Goal: Transaction & Acquisition: Purchase product/service

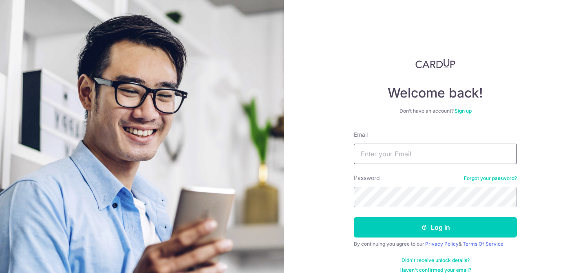
click at [404, 154] on input "Email" at bounding box center [435, 153] width 163 height 20
type input "[EMAIL_ADDRESS][DOMAIN_NAME]"
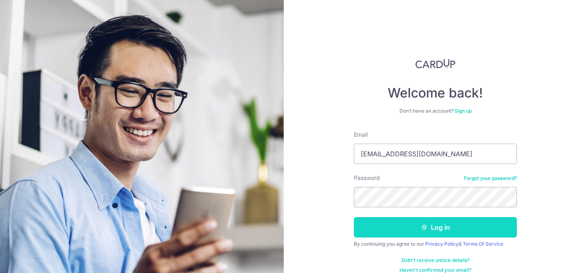
click at [442, 233] on button "Log in" at bounding box center [435, 227] width 163 height 20
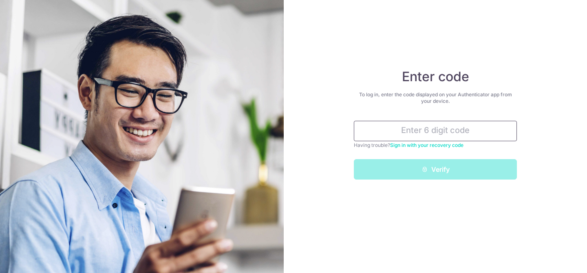
click at [457, 125] on input "text" at bounding box center [435, 131] width 163 height 20
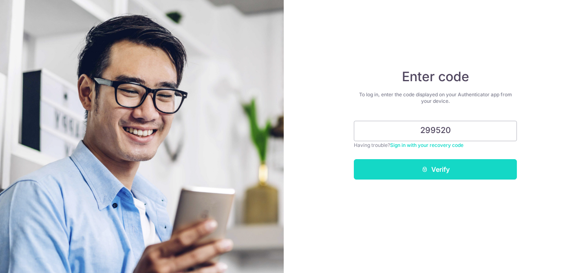
type input "299520"
click at [463, 167] on button "Verify" at bounding box center [435, 169] width 163 height 20
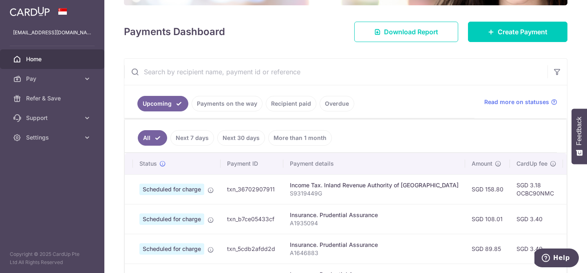
scroll to position [99, 0]
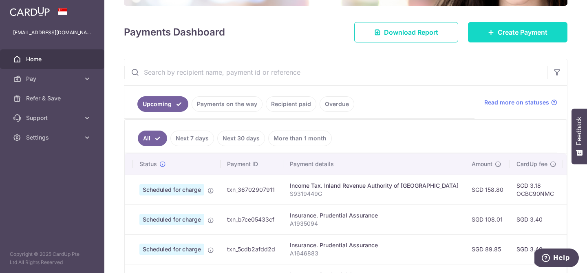
click at [499, 33] on span "Create Payment" at bounding box center [523, 32] width 50 height 10
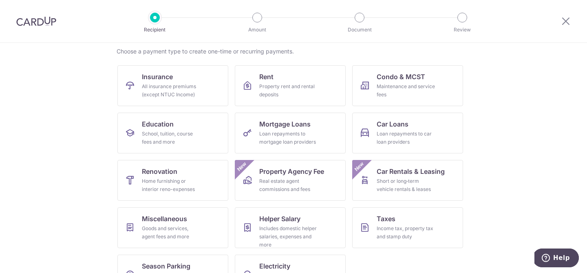
scroll to position [67, 0]
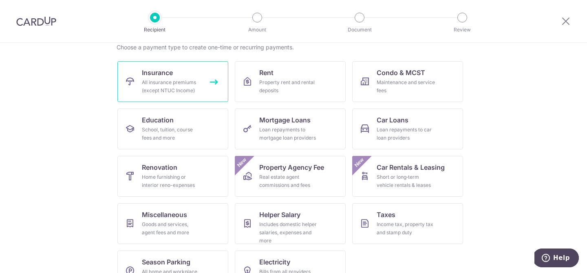
click at [159, 79] on div "All insurance premiums (except NTUC Income)" at bounding box center [171, 86] width 59 height 16
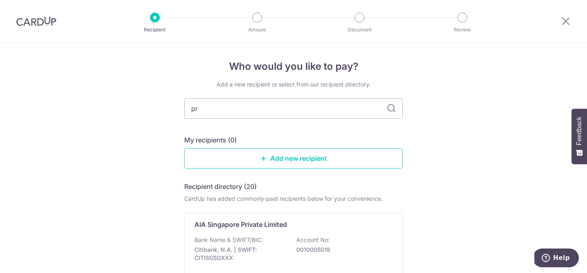
type input "pru"
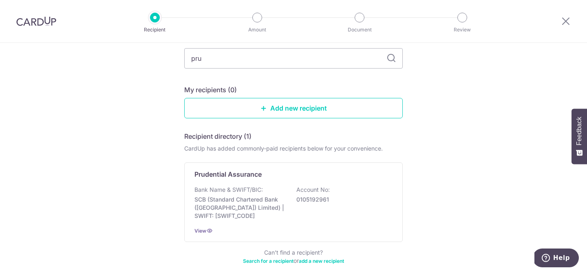
scroll to position [51, 0]
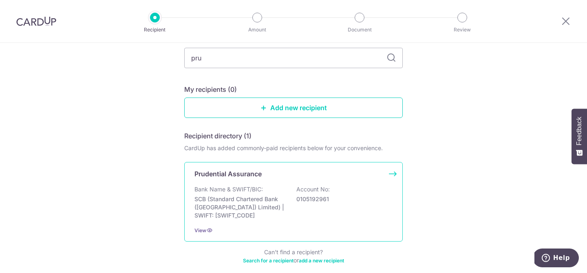
click at [305, 194] on div "Bank Name & SWIFT/BIC: SCB (Standard Chartered Bank (Singapore) Limited) | SWIF…" at bounding box center [293, 202] width 198 height 34
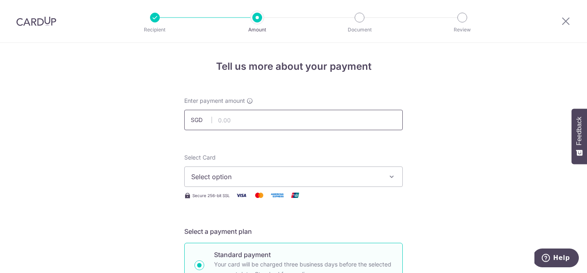
click at [359, 118] on input "text" at bounding box center [293, 120] width 218 height 20
type input "113.56"
click at [332, 176] on span "Select option" at bounding box center [286, 177] width 190 height 10
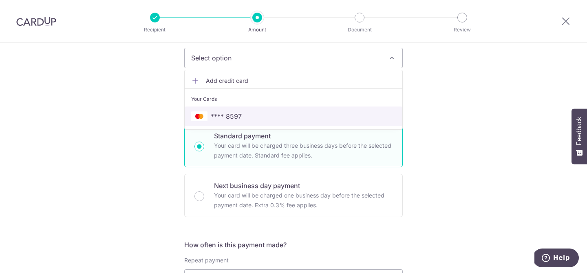
scroll to position [118, 0]
click at [223, 110] on link "**** 8597" at bounding box center [294, 117] width 218 height 20
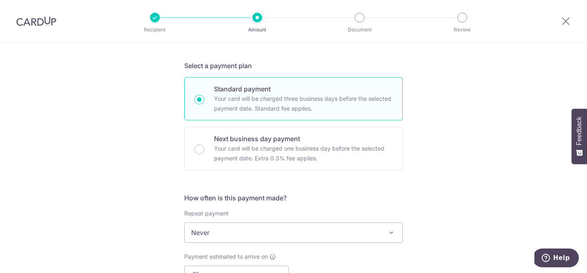
scroll to position [207, 0]
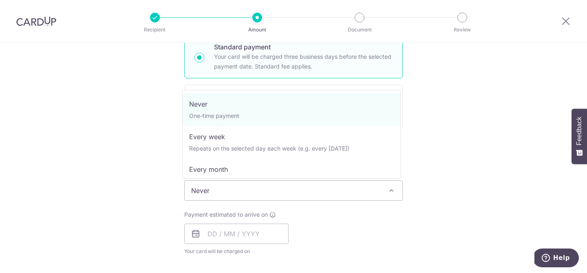
click at [395, 188] on span "Never" at bounding box center [294, 191] width 218 height 20
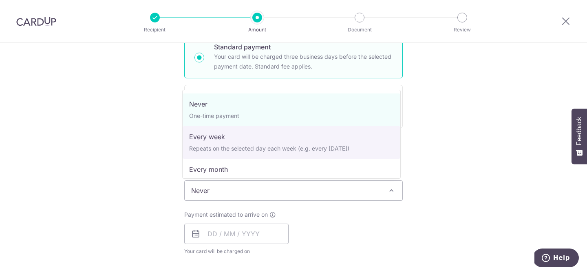
scroll to position [15, 0]
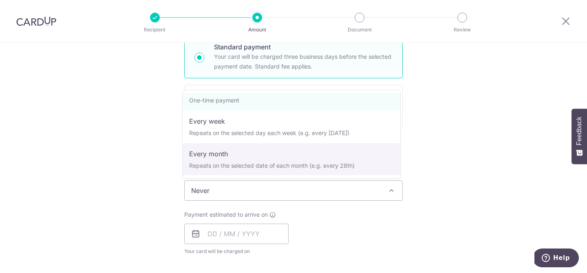
select select "3"
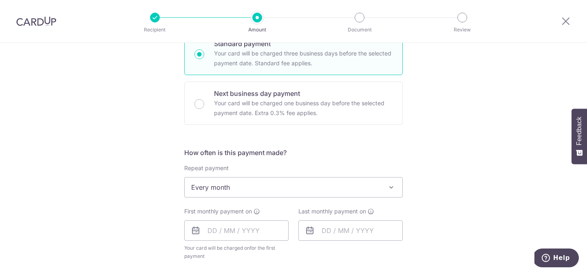
scroll to position [210, 0]
click at [195, 231] on icon at bounding box center [196, 231] width 10 height 10
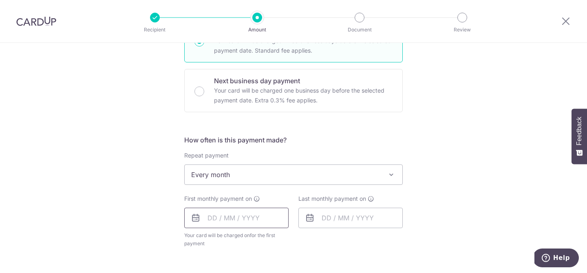
click at [242, 217] on input "text" at bounding box center [236, 217] width 104 height 20
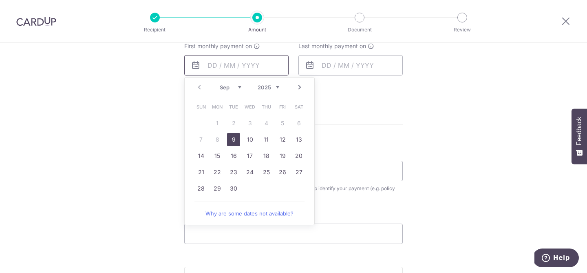
scroll to position [376, 0]
click at [298, 88] on link "Next" at bounding box center [300, 87] width 10 height 10
click at [247, 123] on link "1" at bounding box center [249, 123] width 13 height 13
type input "01/10/2025"
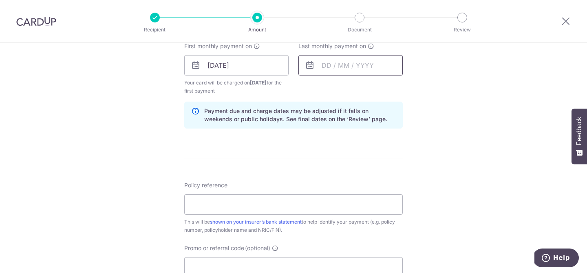
click at [336, 64] on input "text" at bounding box center [350, 65] width 104 height 20
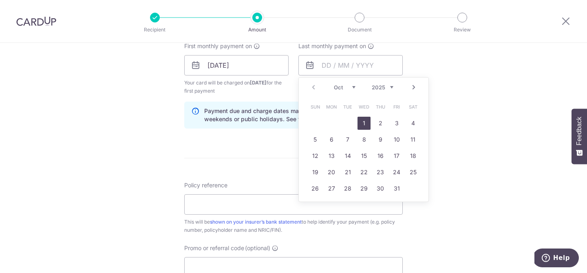
click at [334, 88] on select "Oct Nov Dec" at bounding box center [345, 87] width 22 height 7
click at [378, 88] on select "2025 2026 2027 2028 2029 2030 2031 2032 2033 2034 2035" at bounding box center [383, 87] width 22 height 7
click at [342, 89] on select "Jan Feb Mar Apr May Jun Jul Aug Sep Oct Nov Dec" at bounding box center [345, 87] width 22 height 7
click at [348, 121] on link "1" at bounding box center [347, 123] width 13 height 13
type input "[DATE]"
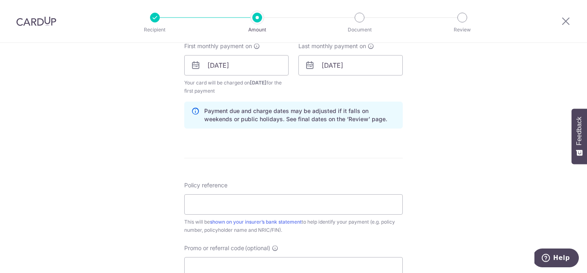
click at [426, 106] on div "Tell us more about your payment Enter payment amount SGD 113.56 113.56 Select C…" at bounding box center [293, 56] width 587 height 779
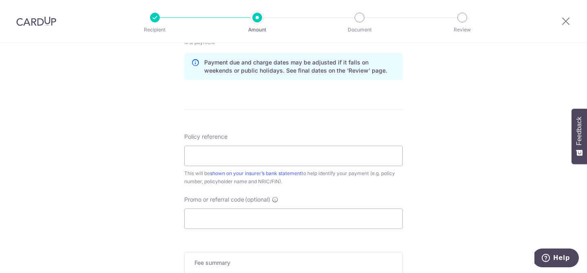
scroll to position [425, 0]
click at [246, 158] on input "Policy reference" at bounding box center [293, 155] width 218 height 20
paste input "63218528"
type input "63218528"
click at [441, 158] on div "Tell us more about your payment Enter payment amount SGD 113.56 113.56 Select C…" at bounding box center [293, 7] width 587 height 779
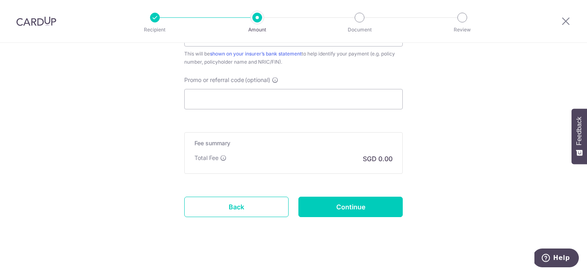
scroll to position [549, 0]
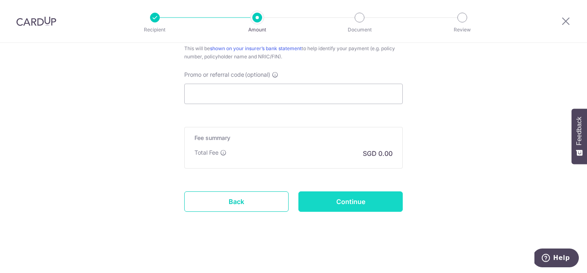
click at [348, 199] on input "Continue" at bounding box center [350, 201] width 104 height 20
type input "Create Schedule"
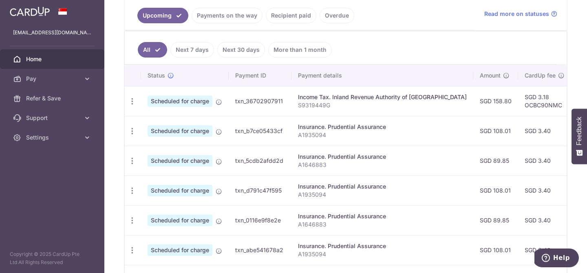
scroll to position [192, 0]
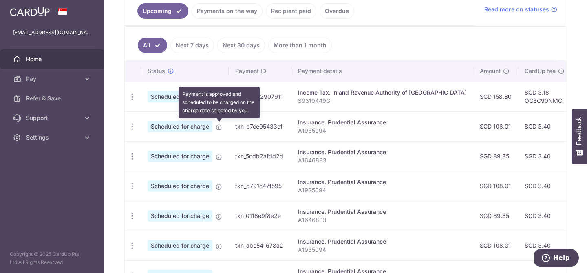
click at [221, 127] on icon at bounding box center [219, 127] width 7 height 7
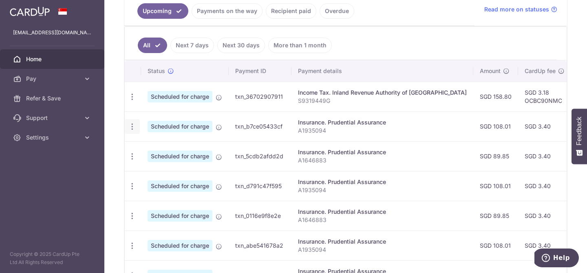
click at [133, 101] on icon "button" at bounding box center [132, 97] width 9 height 9
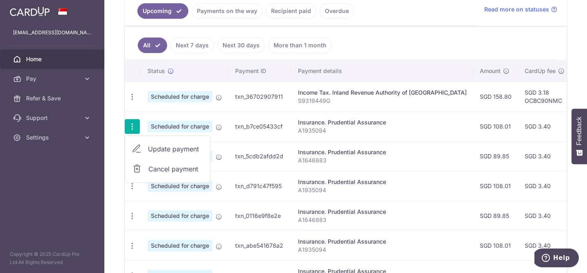
click at [165, 148] on span "Update payment" at bounding box center [175, 149] width 55 height 10
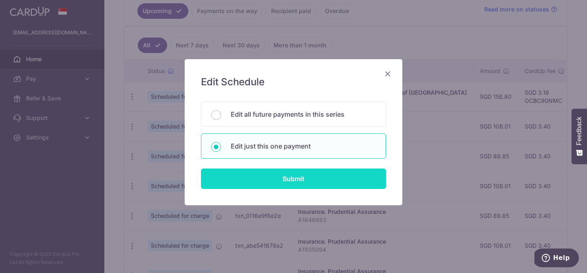
click at [297, 178] on input "Submit" at bounding box center [293, 178] width 185 height 20
radio input "true"
type input "108.01"
type input "01/10/2025"
type input "A1935094"
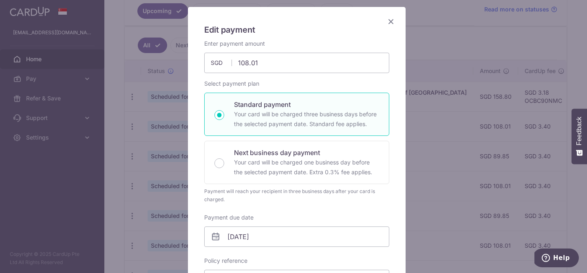
scroll to position [0, 0]
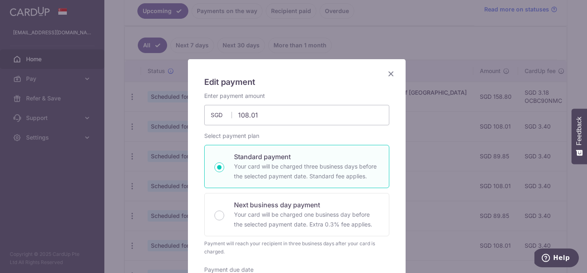
click at [389, 73] on icon "Close" at bounding box center [391, 73] width 10 height 10
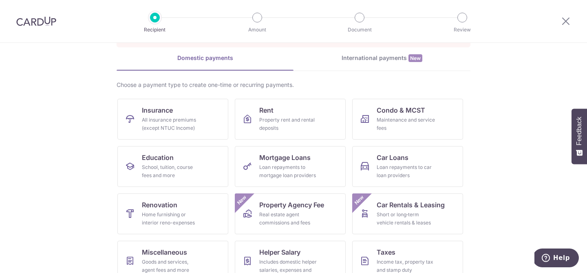
scroll to position [22, 0]
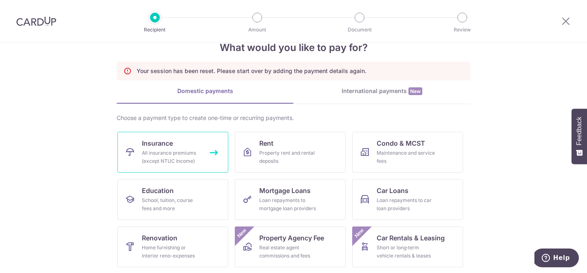
click at [154, 151] on div "All insurance premiums (except NTUC Income)" at bounding box center [171, 157] width 59 height 16
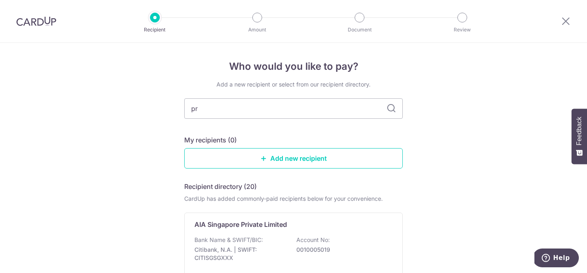
type input "pru"
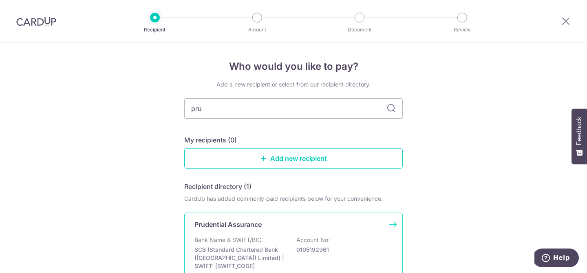
click at [276, 225] on div "Prudential Assurance" at bounding box center [288, 224] width 188 height 10
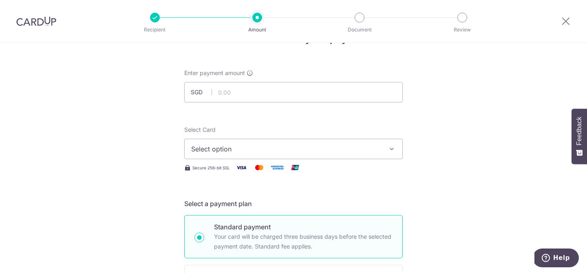
scroll to position [35, 0]
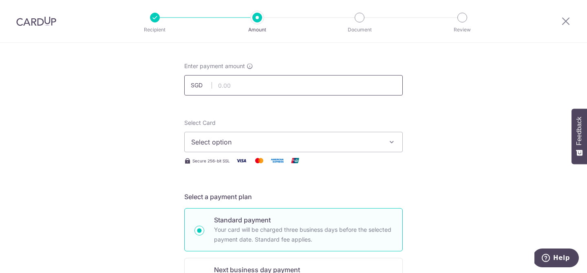
click at [258, 87] on input "text" at bounding box center [293, 85] width 218 height 20
type input "113.56"
click at [279, 140] on span "Select option" at bounding box center [286, 142] width 190 height 10
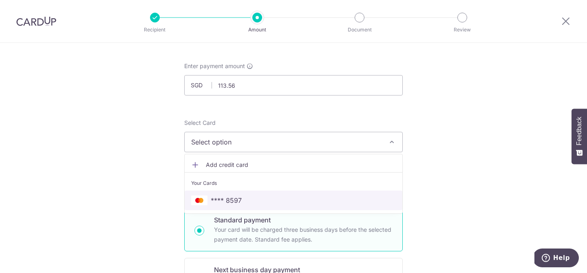
click at [225, 194] on link "**** 8597" at bounding box center [294, 200] width 218 height 20
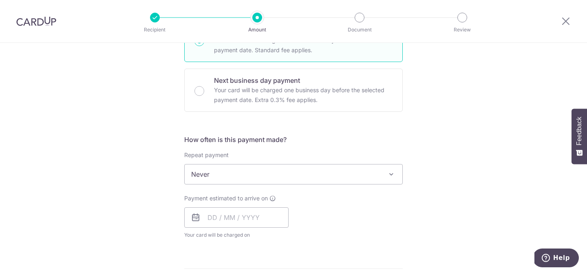
scroll to position [276, 0]
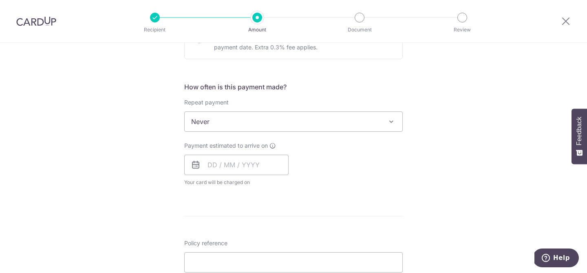
click at [390, 119] on span at bounding box center [391, 122] width 10 height 10
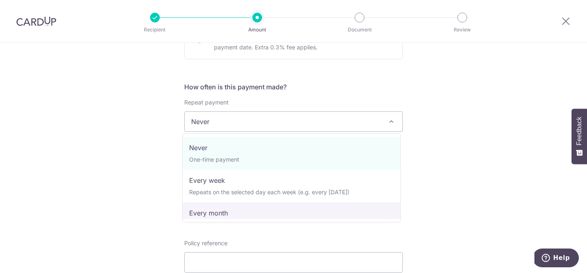
select select "3"
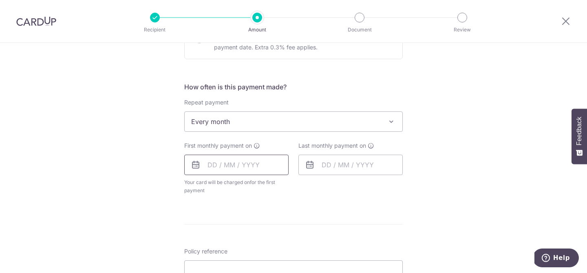
click at [218, 163] on input "text" at bounding box center [236, 164] width 104 height 20
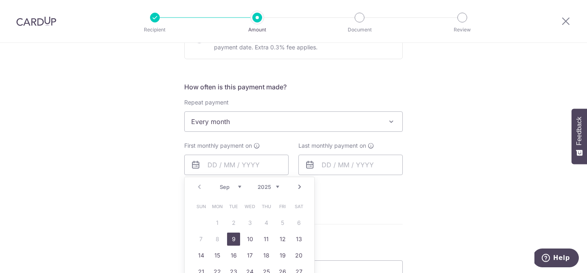
click at [234, 188] on select "Sep Oct Nov Dec" at bounding box center [231, 186] width 22 height 7
click at [247, 221] on link "1" at bounding box center [249, 222] width 13 height 13
type input "[DATE]"
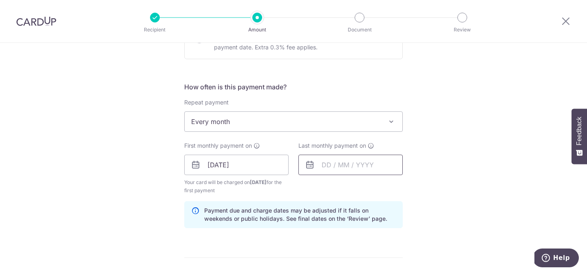
click at [341, 168] on input "text" at bounding box center [350, 164] width 104 height 20
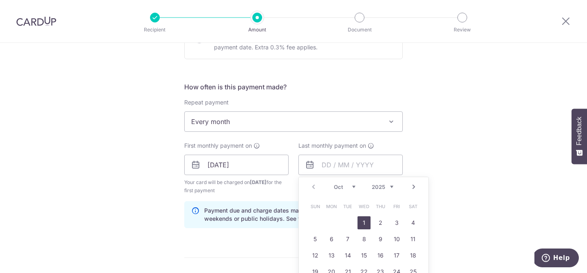
click at [379, 185] on select "2025 2026 2027 2028 2029 2030 2031 2032 2033 2034 2035" at bounding box center [383, 186] width 22 height 7
click at [334, 187] on select "Jan Feb Mar Apr May Jun Jul Aug Sep Oct Nov Dec" at bounding box center [345, 186] width 22 height 7
click at [344, 221] on link "1" at bounding box center [347, 222] width 13 height 13
type input "01/09/2026"
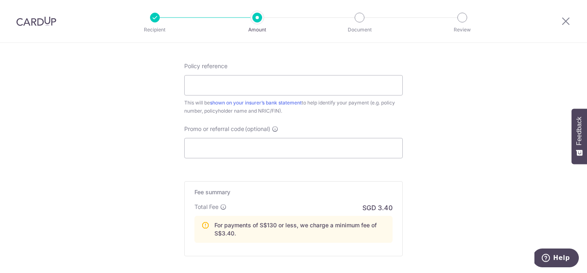
scroll to position [506, 0]
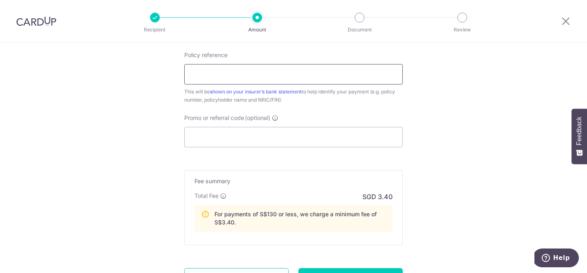
click at [245, 76] on input "Policy reference" at bounding box center [293, 74] width 218 height 20
paste input "63218528"
type input "63218528"
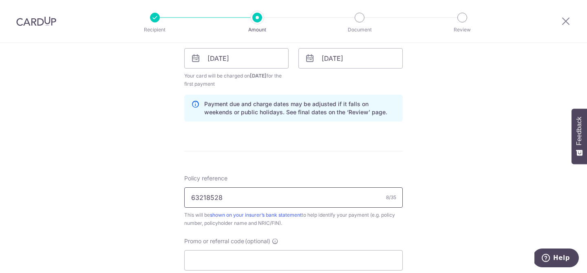
scroll to position [583, 0]
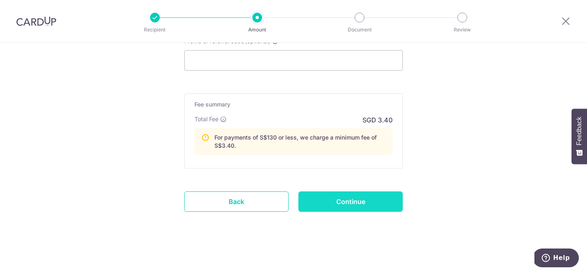
click at [357, 201] on input "Continue" at bounding box center [350, 201] width 104 height 20
type input "Create Schedule"
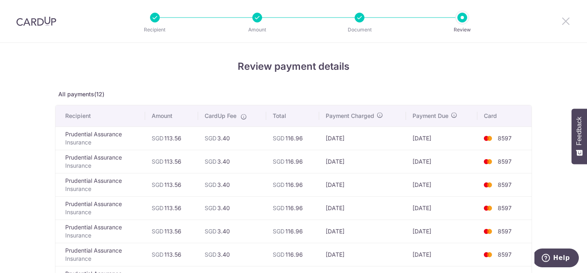
click at [564, 22] on icon at bounding box center [566, 21] width 10 height 10
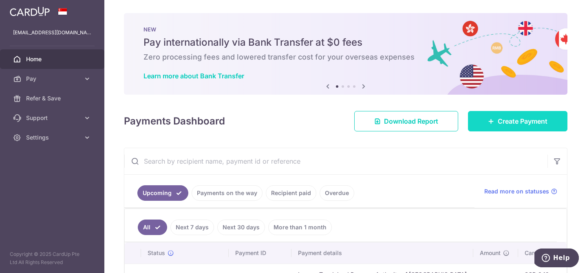
click at [536, 114] on link "Create Payment" at bounding box center [517, 121] width 99 height 20
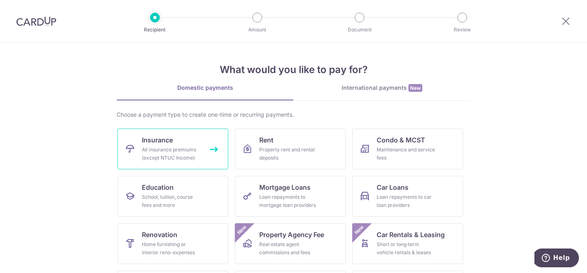
click at [173, 152] on div "All insurance premiums (except NTUC Income)" at bounding box center [171, 154] width 59 height 16
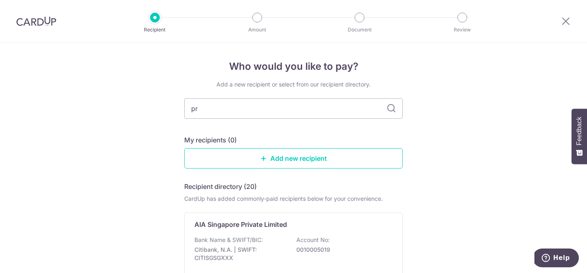
type input "pru"
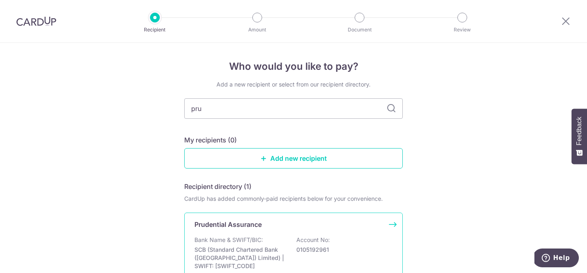
click at [241, 236] on p "Bank Name & SWIFT/BIC:" at bounding box center [228, 240] width 68 height 8
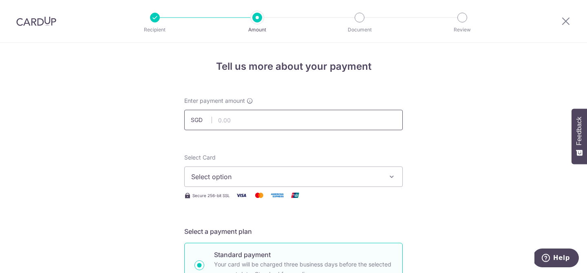
click at [268, 119] on input "text" at bounding box center [293, 120] width 218 height 20
type input "113.56"
click at [291, 177] on span "Select option" at bounding box center [286, 177] width 190 height 10
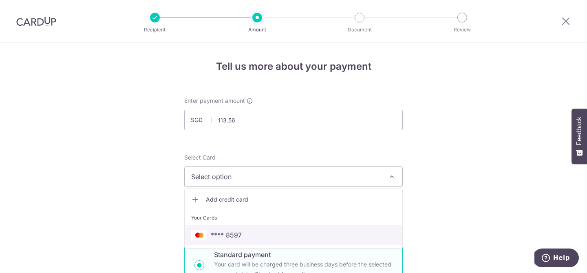
click at [231, 227] on link "**** 8597" at bounding box center [294, 235] width 218 height 20
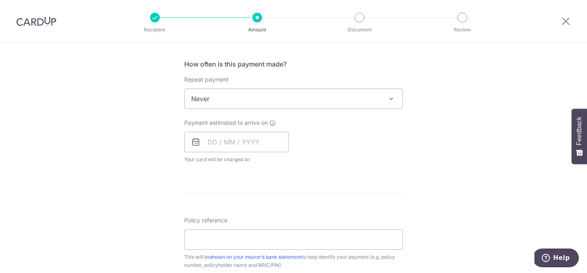
scroll to position [315, 0]
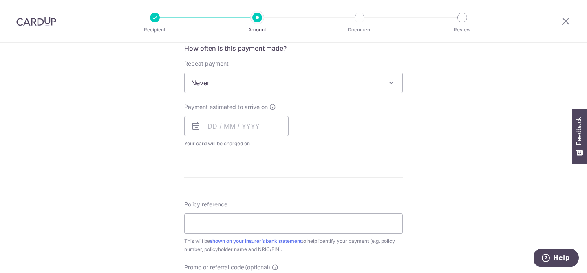
click at [393, 85] on span at bounding box center [391, 83] width 10 height 10
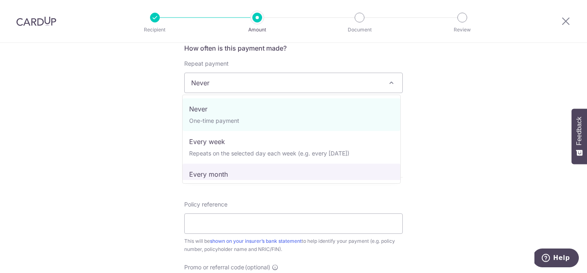
select select "3"
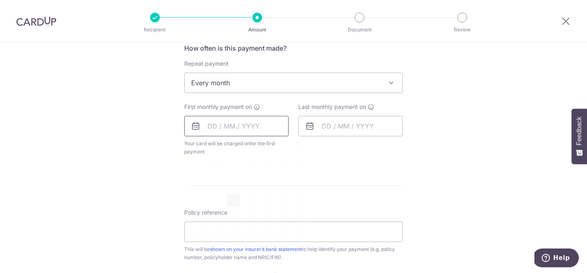
click at [223, 123] on input "text" at bounding box center [236, 126] width 104 height 20
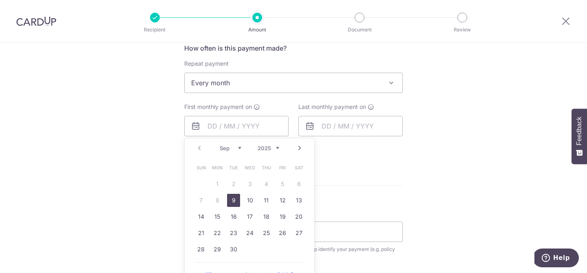
click at [229, 146] on select "Sep Oct Nov Dec" at bounding box center [231, 148] width 22 height 7
click at [248, 182] on link "1" at bounding box center [249, 183] width 13 height 13
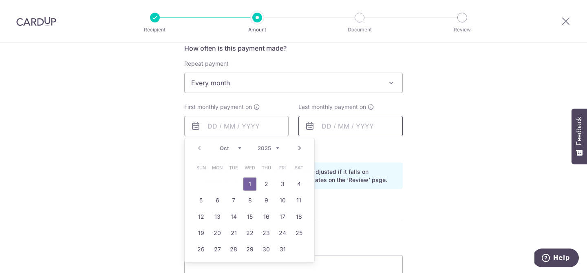
type input "[DATE]"
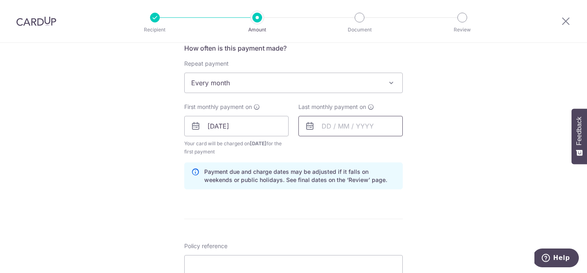
click at [328, 125] on input "text" at bounding box center [350, 126] width 104 height 20
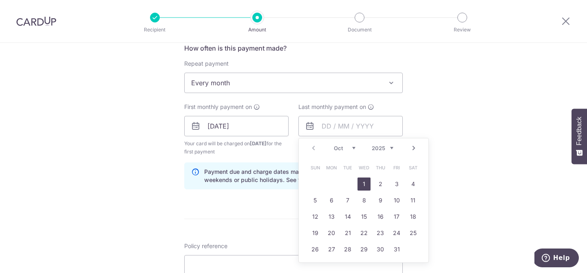
click at [381, 145] on select "2025 2026 2027 2028 2029 2030 2031 2032 2033 2034 2035" at bounding box center [383, 148] width 22 height 7
click at [344, 146] on select "Jan Feb Mar Apr May Jun Jul Aug Sep Oct Nov Dec" at bounding box center [345, 148] width 22 height 7
click at [349, 183] on link "1" at bounding box center [347, 183] width 13 height 13
type input "01/09/2026"
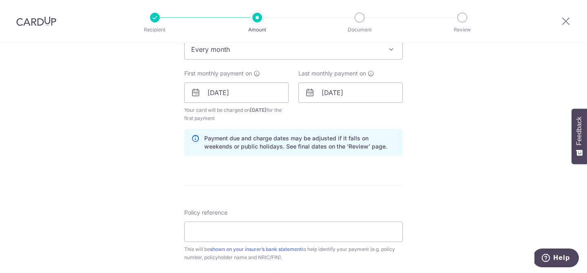
scroll to position [387, 0]
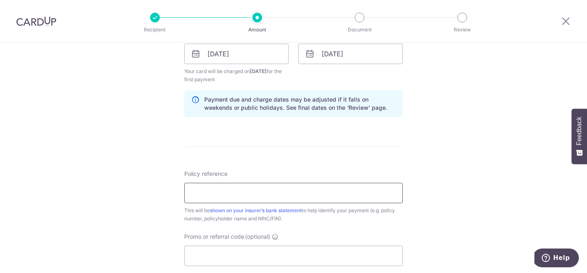
click at [261, 191] on input "Policy reference" at bounding box center [293, 193] width 218 height 20
paste input "63218528"
type input "63218528"
click at [424, 177] on div "Tell us more about your payment Enter payment amount SGD 113.56 113.56 Select C…" at bounding box center [293, 62] width 587 height 812
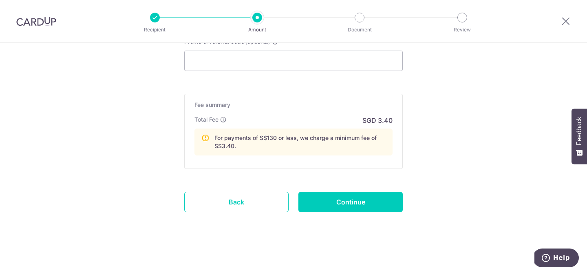
scroll to position [583, 0]
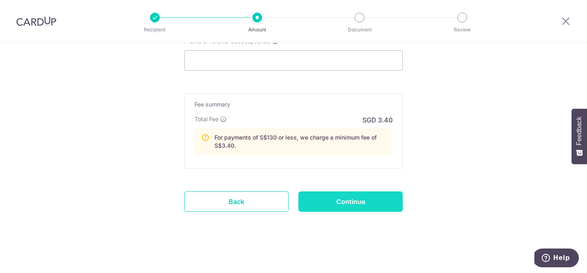
click at [342, 201] on input "Continue" at bounding box center [350, 201] width 104 height 20
type input "Create Schedule"
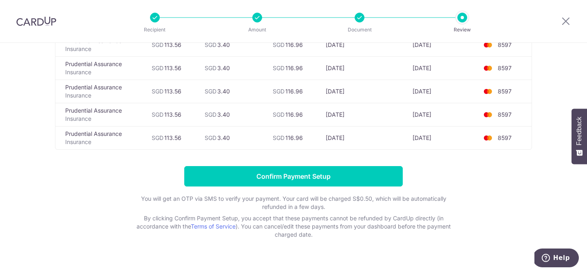
scroll to position [270, 0]
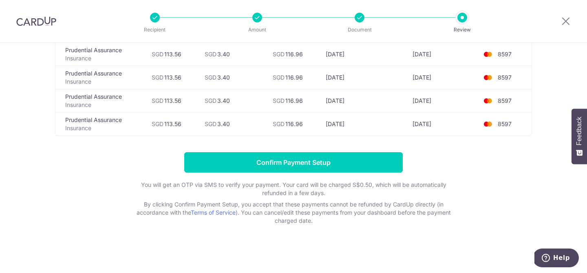
click at [446, 164] on form "Confirm Payment Setup You will get an OTP via SMS to verify your payment. Your …" at bounding box center [293, 188] width 477 height 73
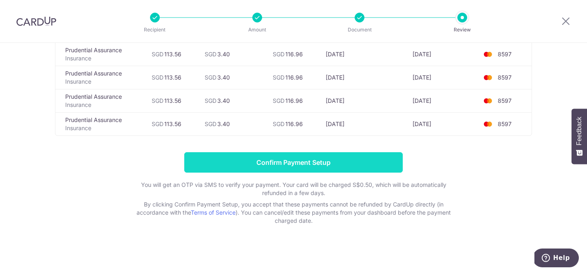
click at [296, 166] on input "Confirm Payment Setup" at bounding box center [293, 162] width 218 height 20
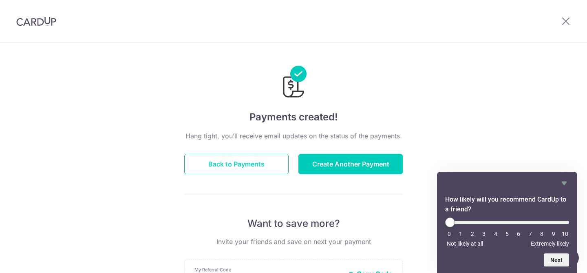
click at [254, 158] on button "Back to Payments" at bounding box center [236, 164] width 104 height 20
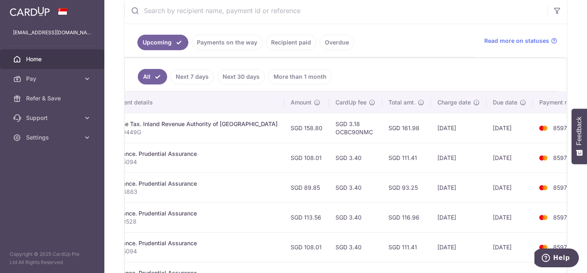
scroll to position [159, 0]
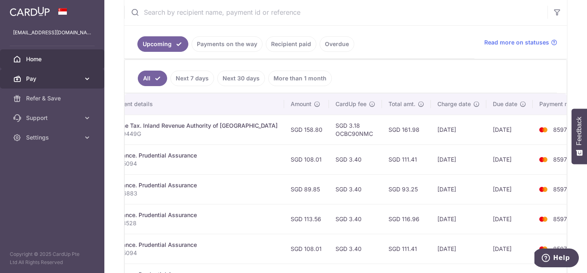
click at [69, 77] on span "Pay" at bounding box center [53, 79] width 54 height 8
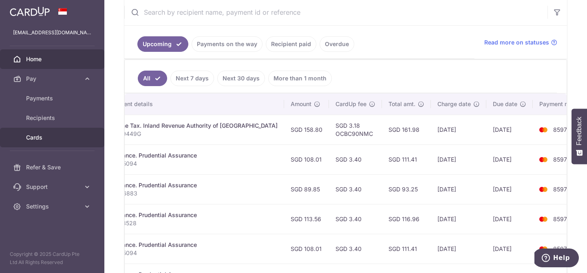
click at [50, 138] on span "Cards" at bounding box center [53, 137] width 54 height 8
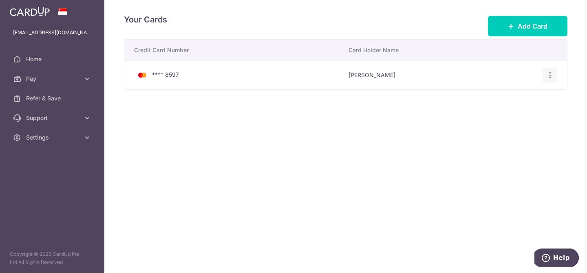
click at [552, 73] on icon "button" at bounding box center [550, 75] width 9 height 9
click at [397, 102] on div "Credit Card Number Card Holder Name **** 8597 Elan Sim View/Edit Delete" at bounding box center [346, 90] width 444 height 102
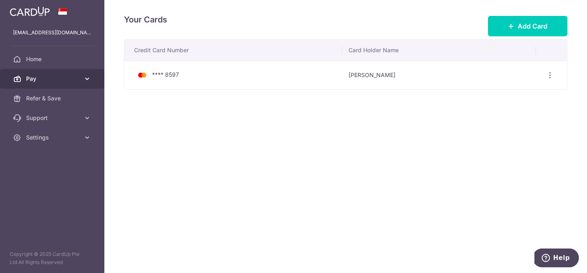
click at [41, 80] on span "Pay" at bounding box center [53, 79] width 54 height 8
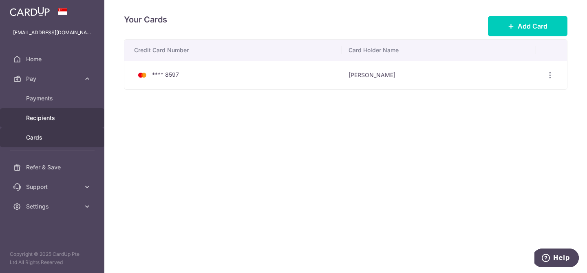
click at [46, 118] on span "Recipients" at bounding box center [53, 118] width 54 height 8
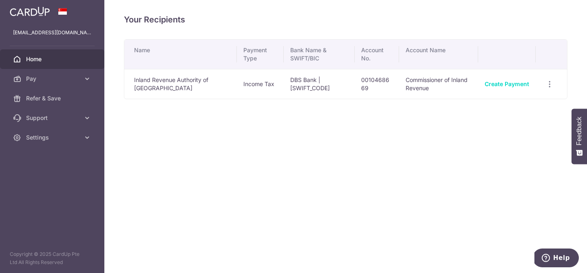
click at [55, 63] on span "Home" at bounding box center [53, 59] width 54 height 8
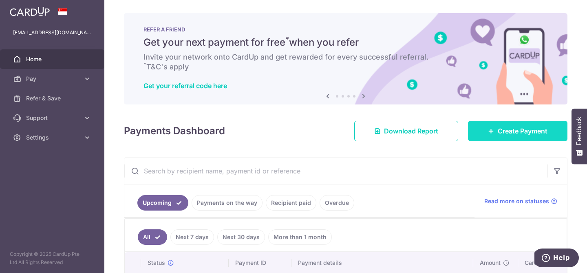
click at [504, 132] on span "Create Payment" at bounding box center [523, 131] width 50 height 10
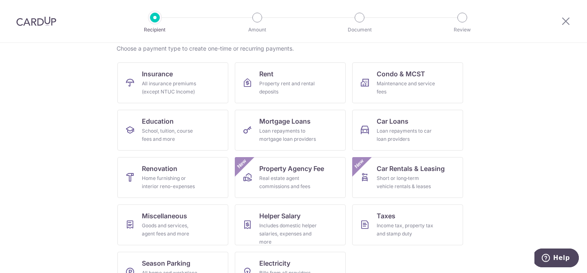
scroll to position [71, 0]
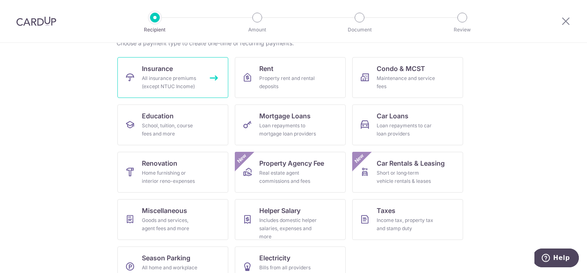
click at [170, 77] on div "All insurance premiums (except NTUC Income)" at bounding box center [171, 82] width 59 height 16
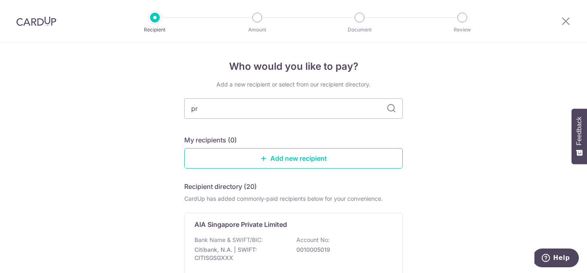
type input "pru"
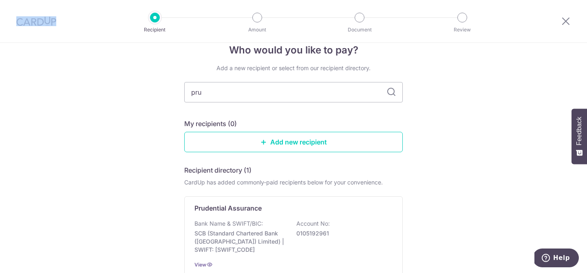
scroll to position [53, 0]
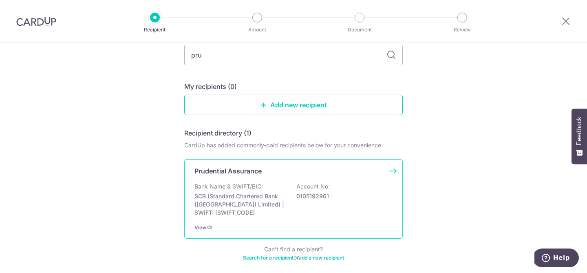
click at [245, 177] on div "Prudential Assurance Bank Name & SWIFT/BIC: SCB (Standard Chartered Bank (Singa…" at bounding box center [293, 198] width 218 height 79
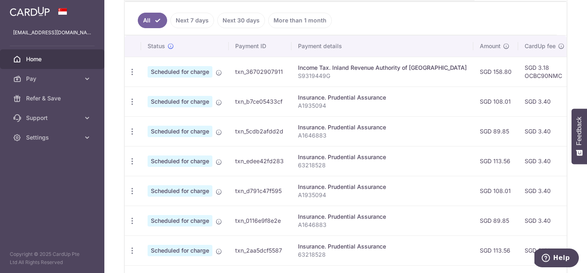
scroll to position [218, 0]
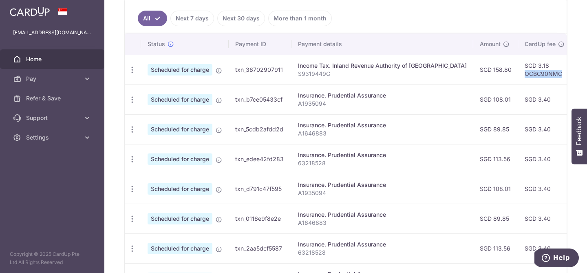
drag, startPoint x: 532, startPoint y: 74, endPoint x: 496, endPoint y: 75, distance: 35.9
click at [518, 75] on td "SGD 3.18 OCBC90NMC" at bounding box center [544, 70] width 53 height 30
copy td "OCBC90NMC"
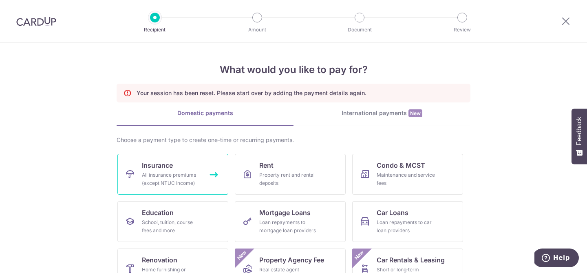
click at [182, 163] on link "Insurance All insurance premiums (except NTUC Income)" at bounding box center [172, 174] width 111 height 41
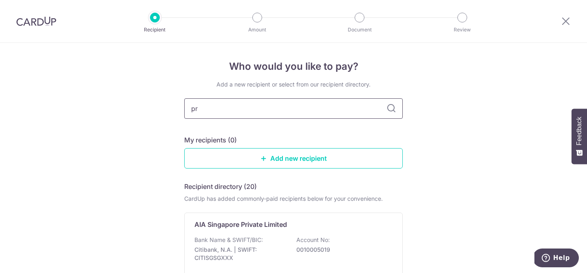
type input "pru"
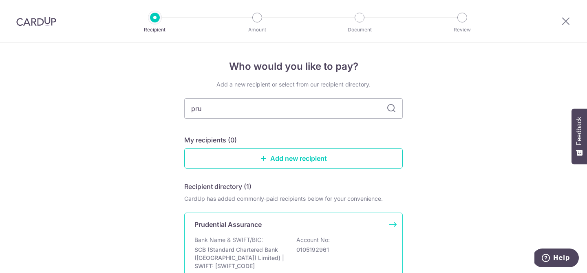
click at [250, 234] on div "Prudential Assurance Bank Name & SWIFT/BIC: SCB (Standard Chartered Bank (Singa…" at bounding box center [293, 251] width 218 height 79
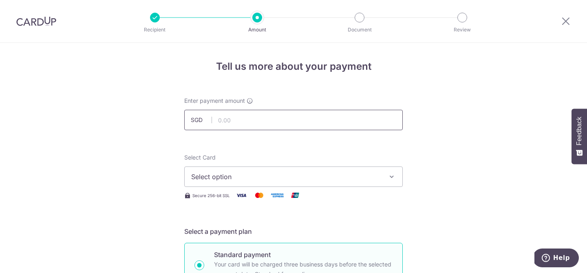
click at [269, 122] on input "text" at bounding box center [293, 120] width 218 height 20
type input "160.00"
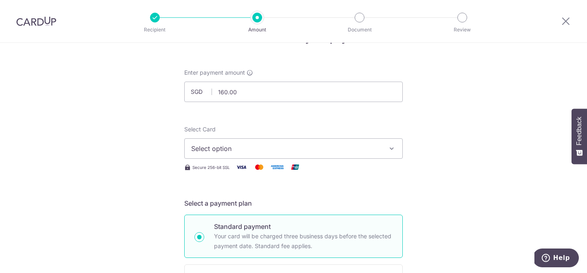
scroll to position [44, 0]
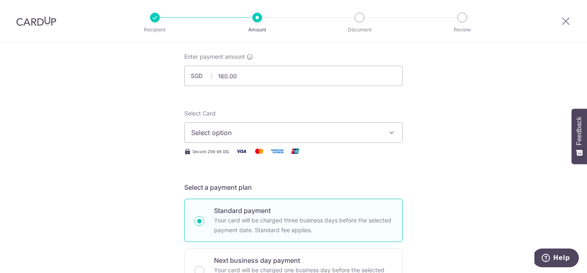
click at [389, 130] on icon "button" at bounding box center [392, 132] width 8 height 8
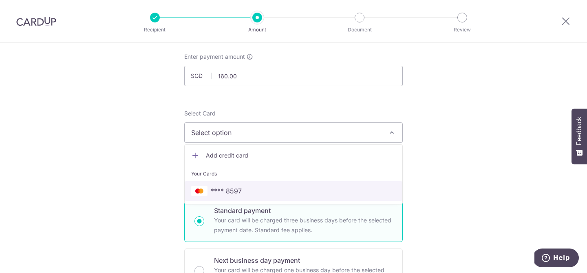
click at [217, 188] on span "**** 8597" at bounding box center [226, 191] width 31 height 10
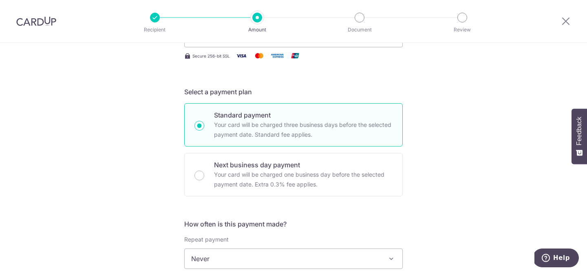
scroll to position [221, 0]
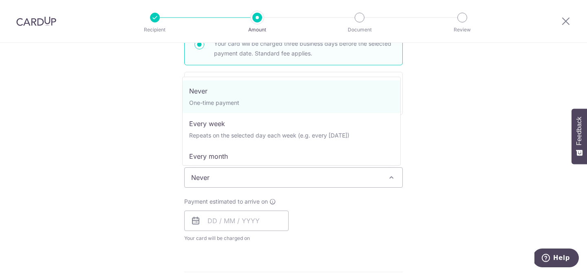
click at [391, 176] on span at bounding box center [391, 177] width 10 height 10
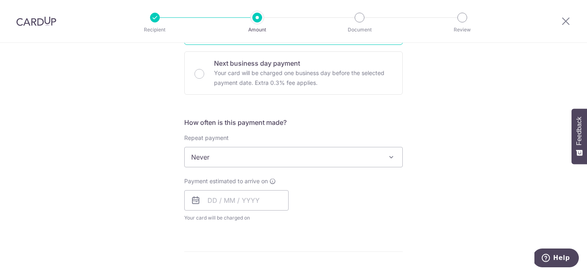
scroll to position [285, 0]
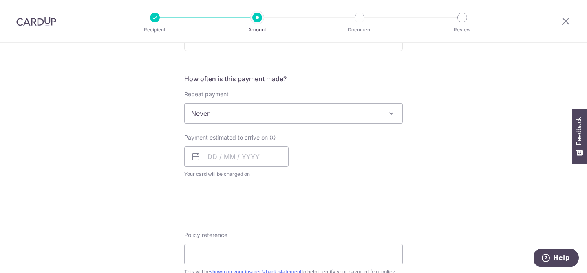
click at [195, 157] on icon at bounding box center [196, 157] width 10 height 10
click at [217, 156] on input "text" at bounding box center [236, 156] width 104 height 20
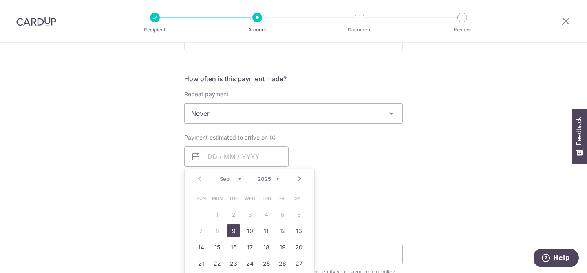
click at [238, 179] on select "Sep Oct Nov Dec" at bounding box center [231, 178] width 22 height 7
click at [245, 214] on link "1" at bounding box center [249, 214] width 13 height 13
type input "01/10/2025"
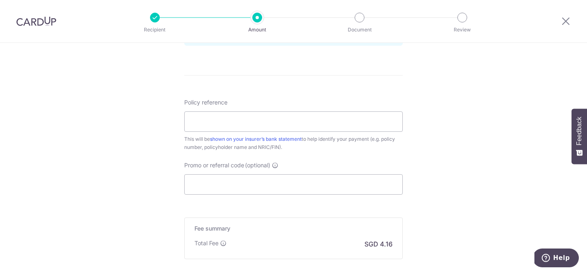
scroll to position [442, 0]
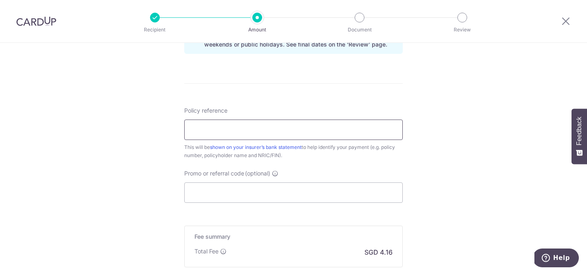
click at [211, 128] on input "Policy reference" at bounding box center [293, 129] width 218 height 20
paste input "63218519"
type input "63218519"
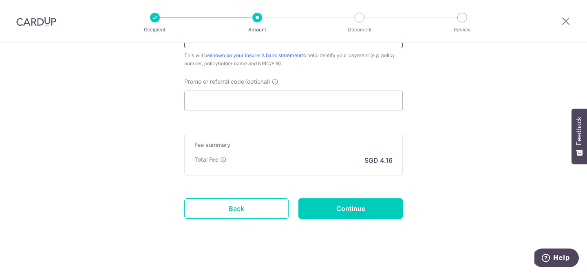
scroll to position [535, 0]
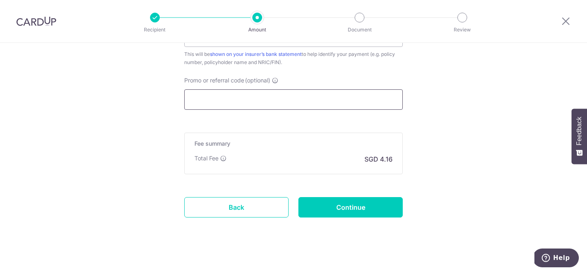
click at [213, 93] on input "Promo or referral code (optional)" at bounding box center [293, 99] width 218 height 20
paste input "OCBC90NMC"
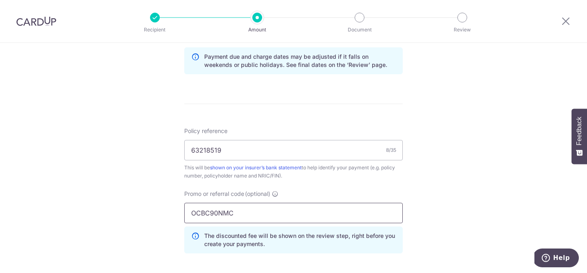
scroll to position [399, 0]
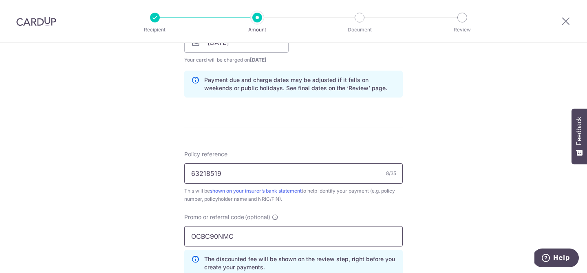
type input "OCBC90NMC"
click at [253, 170] on input "63218519" at bounding box center [293, 173] width 218 height 20
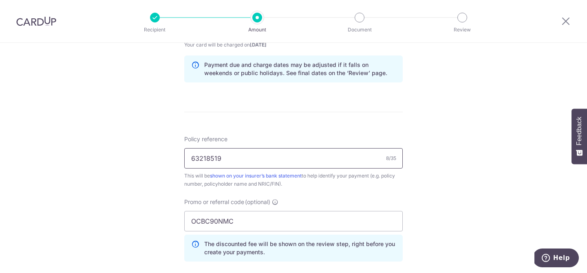
scroll to position [253, 0]
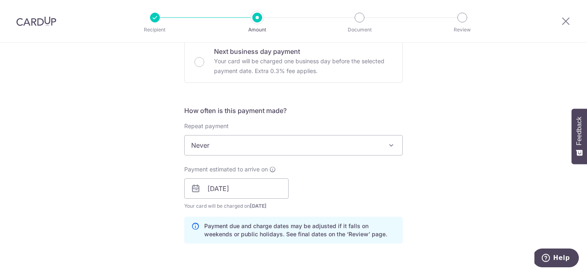
click at [195, 190] on icon at bounding box center [196, 188] width 10 height 10
click at [241, 186] on input "01/10/2025" at bounding box center [236, 188] width 104 height 20
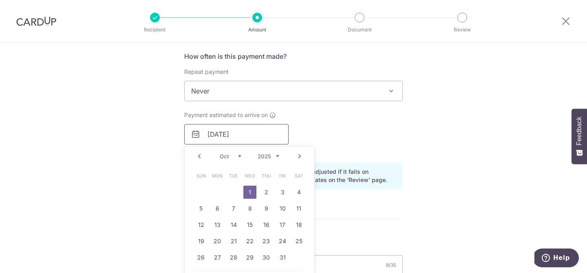
scroll to position [309, 0]
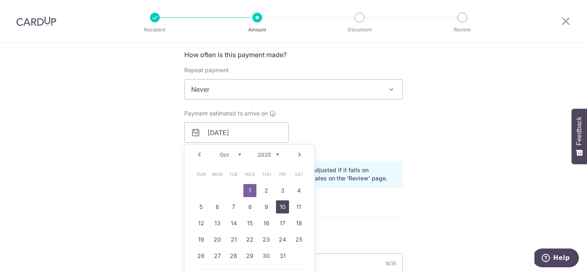
click at [282, 205] on link "10" at bounding box center [282, 206] width 13 height 13
type input "10/10/2025"
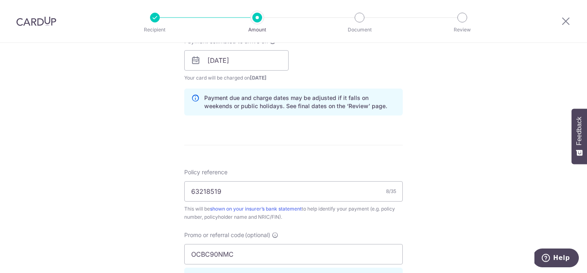
scroll to position [578, 0]
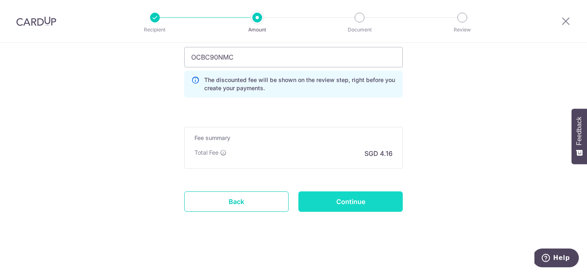
click at [344, 204] on input "Continue" at bounding box center [350, 201] width 104 height 20
type input "Create Schedule"
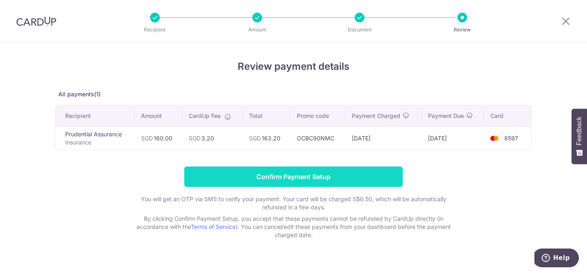
click at [292, 177] on input "Confirm Payment Setup" at bounding box center [293, 176] width 218 height 20
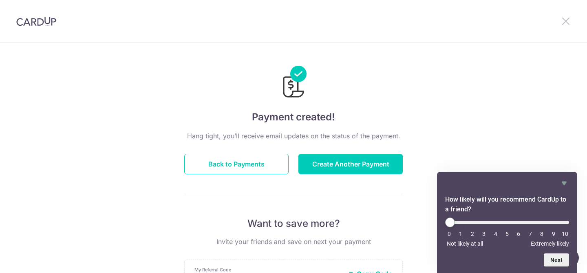
click at [564, 23] on icon at bounding box center [566, 21] width 10 height 10
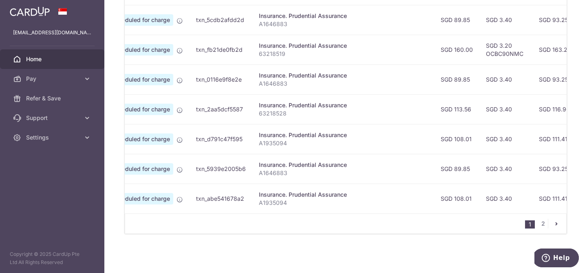
scroll to position [0, 28]
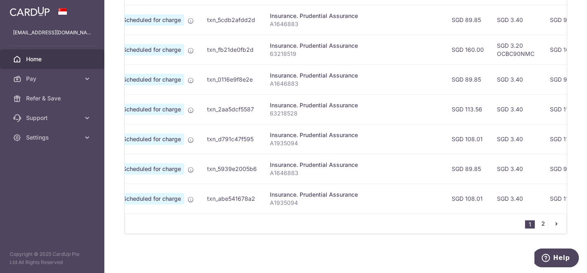
click at [538, 221] on link "2" at bounding box center [543, 223] width 10 height 10
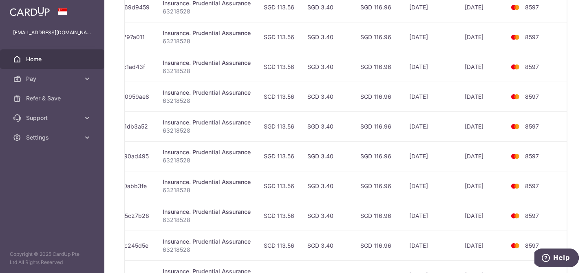
scroll to position [352, 0]
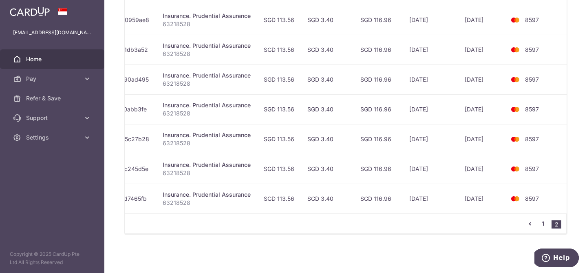
click at [543, 226] on link "1" at bounding box center [543, 223] width 10 height 10
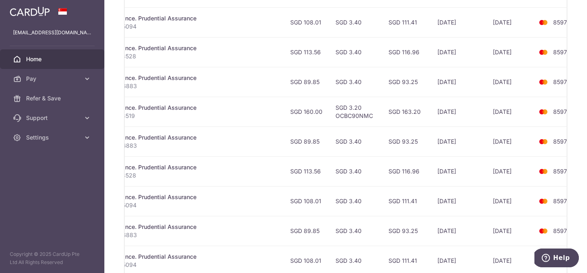
scroll to position [0, 0]
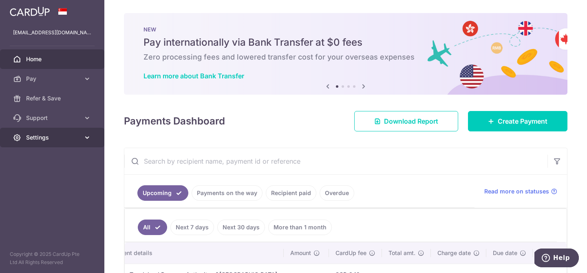
click at [37, 136] on span "Settings" at bounding box center [53, 137] width 54 height 8
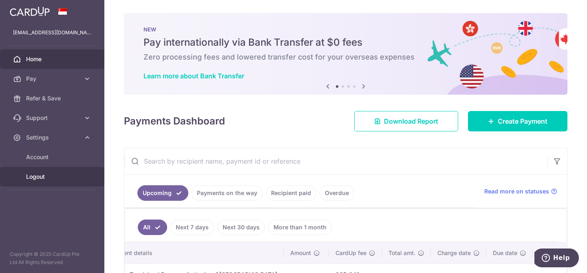
click at [37, 178] on span "Logout" at bounding box center [53, 176] width 54 height 8
